Goal: Obtain resource: Obtain resource

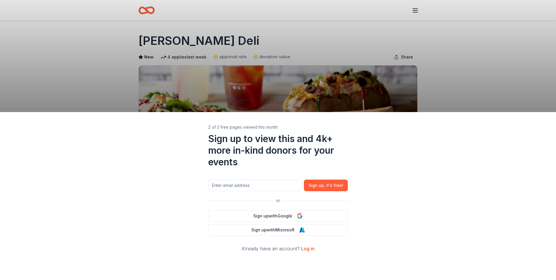
click at [138, 78] on div "2 of 2 free pages viewed this month Sign up to view this and 4k+ more in-kind d…" at bounding box center [278, 140] width 556 height 280
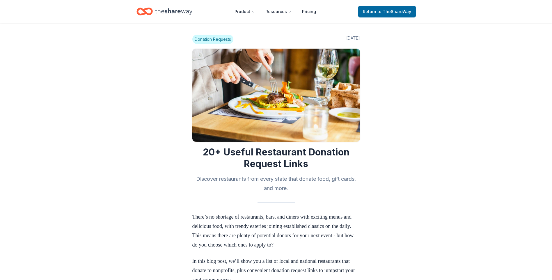
scroll to position [938, 0]
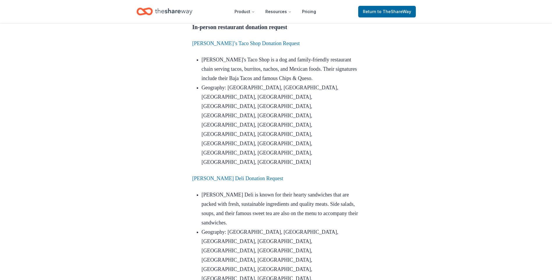
scroll to position [1194, 0]
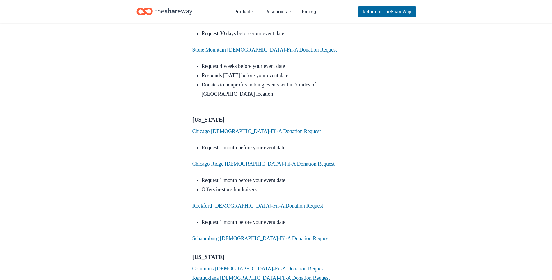
scroll to position [1653, 0]
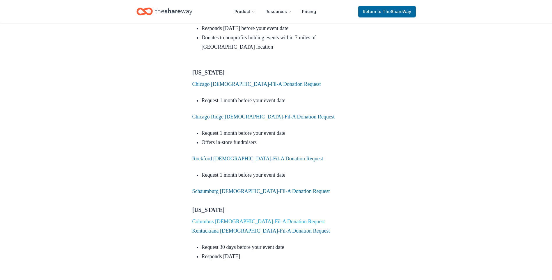
click at [236, 219] on link "Columbus Chick-Fil-A Donation Request" at bounding box center [258, 222] width 133 height 6
